Goal: Use online tool/utility: Utilize a website feature to perform a specific function

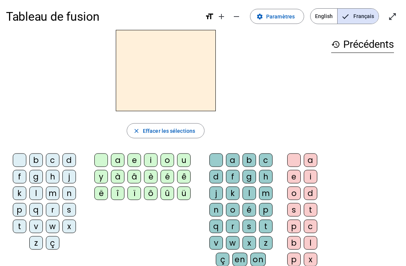
scroll to position [3, 0]
click at [38, 190] on div "l" at bounding box center [36, 194] width 14 height 14
click at [18, 153] on div at bounding box center [20, 160] width 14 height 14
click at [152, 158] on div "i" at bounding box center [151, 160] width 14 height 14
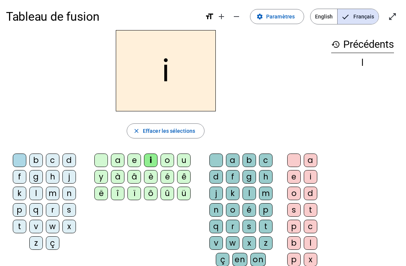
click at [38, 188] on div "l" at bounding box center [36, 194] width 14 height 14
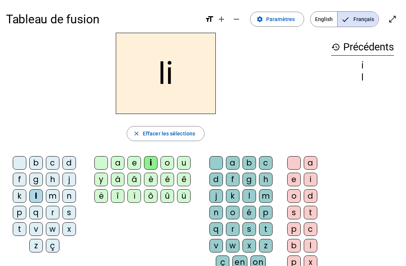
scroll to position [0, 0]
click at [21, 162] on div at bounding box center [20, 163] width 14 height 14
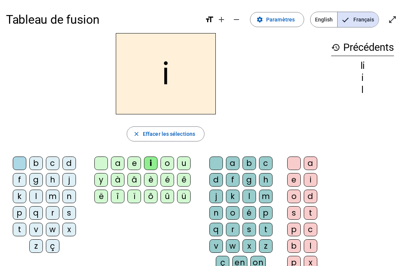
click at [23, 162] on div at bounding box center [20, 163] width 14 height 14
click at [249, 194] on div "l" at bounding box center [250, 197] width 14 height 14
click at [56, 197] on div "m" at bounding box center [53, 197] width 14 height 14
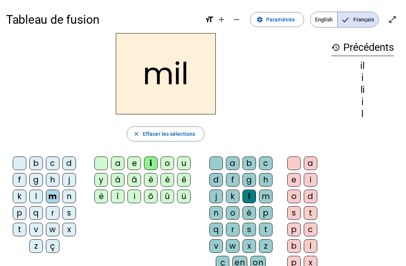
click at [117, 159] on div "a" at bounding box center [118, 163] width 14 height 14
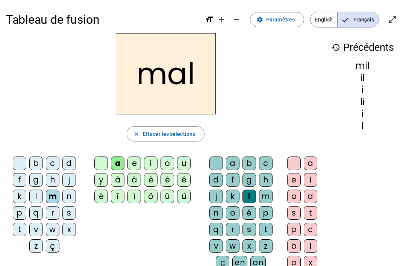
click at [216, 158] on div at bounding box center [217, 163] width 14 height 14
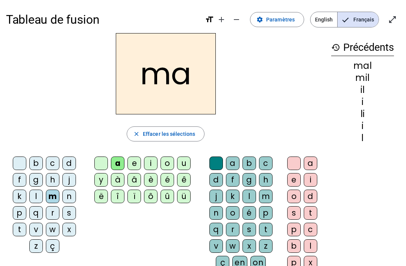
click at [34, 195] on div "l" at bounding box center [36, 197] width 14 height 14
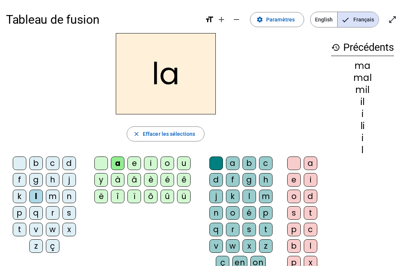
click at [186, 165] on div "u" at bounding box center [184, 163] width 14 height 14
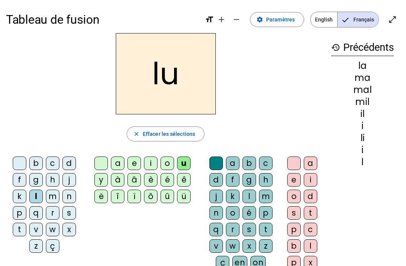
click at [74, 159] on div "d" at bounding box center [69, 163] width 14 height 14
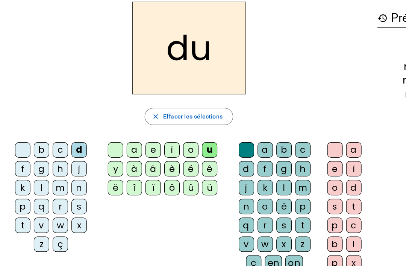
scroll to position [21, 0]
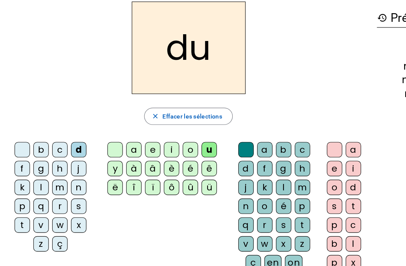
click at [18, 202] on div "t" at bounding box center [20, 209] width 14 height 14
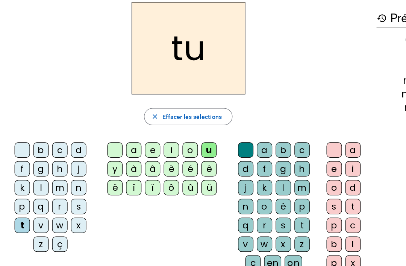
click at [138, 136] on div "e" at bounding box center [135, 143] width 14 height 14
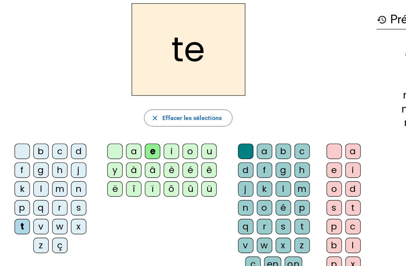
click at [68, 133] on div "b c d f g h j k l m n p q r s t v w x z ç" at bounding box center [46, 185] width 80 height 105
click at [71, 136] on div "d" at bounding box center [69, 143] width 14 height 14
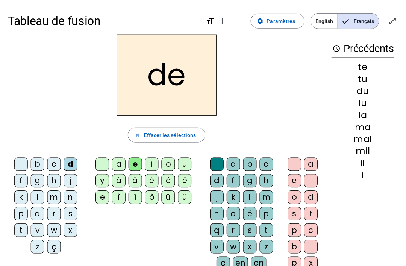
scroll to position [1, 0]
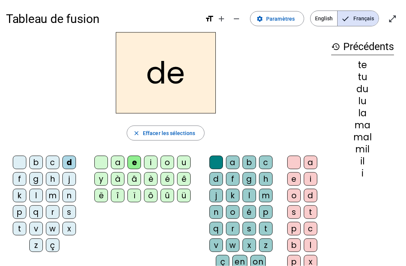
click at [70, 177] on div "j" at bounding box center [69, 179] width 14 height 14
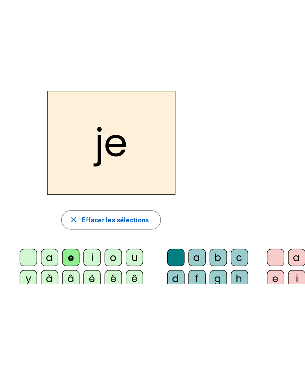
scroll to position [0, 0]
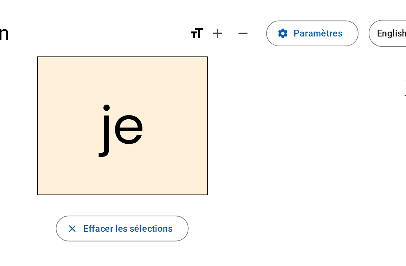
click at [243, 160] on div "b" at bounding box center [250, 163] width 14 height 14
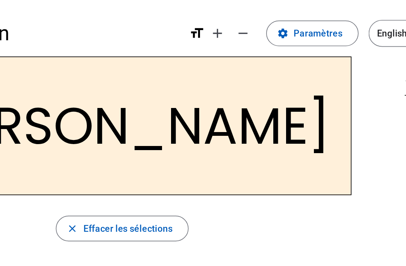
click at [210, 158] on div at bounding box center [217, 163] width 14 height 14
